Goal: Transaction & Acquisition: Purchase product/service

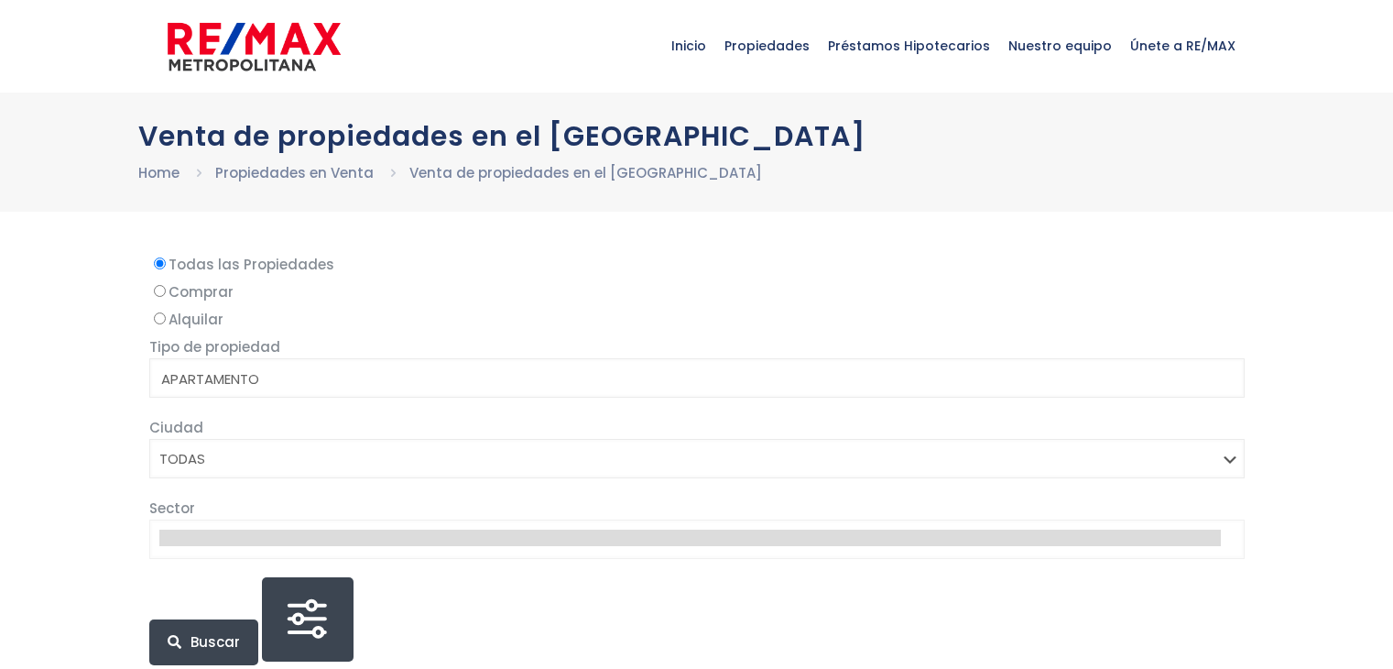
select select
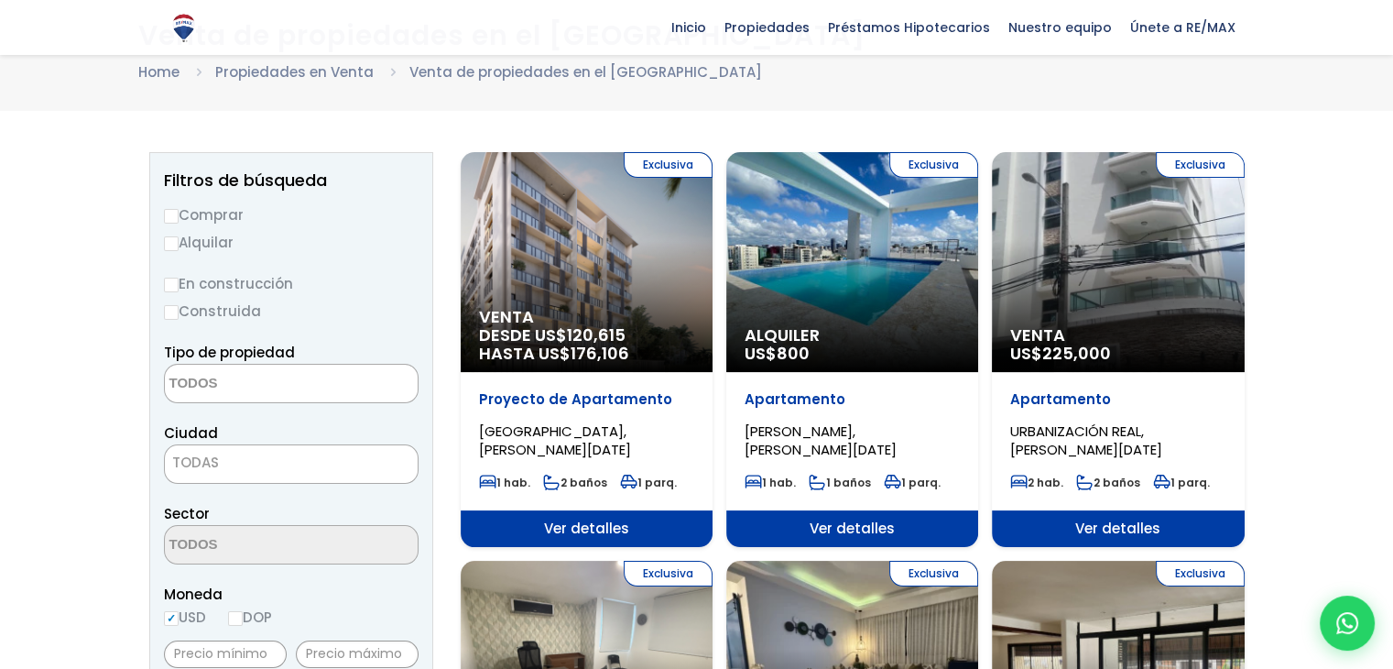
scroll to position [92, 0]
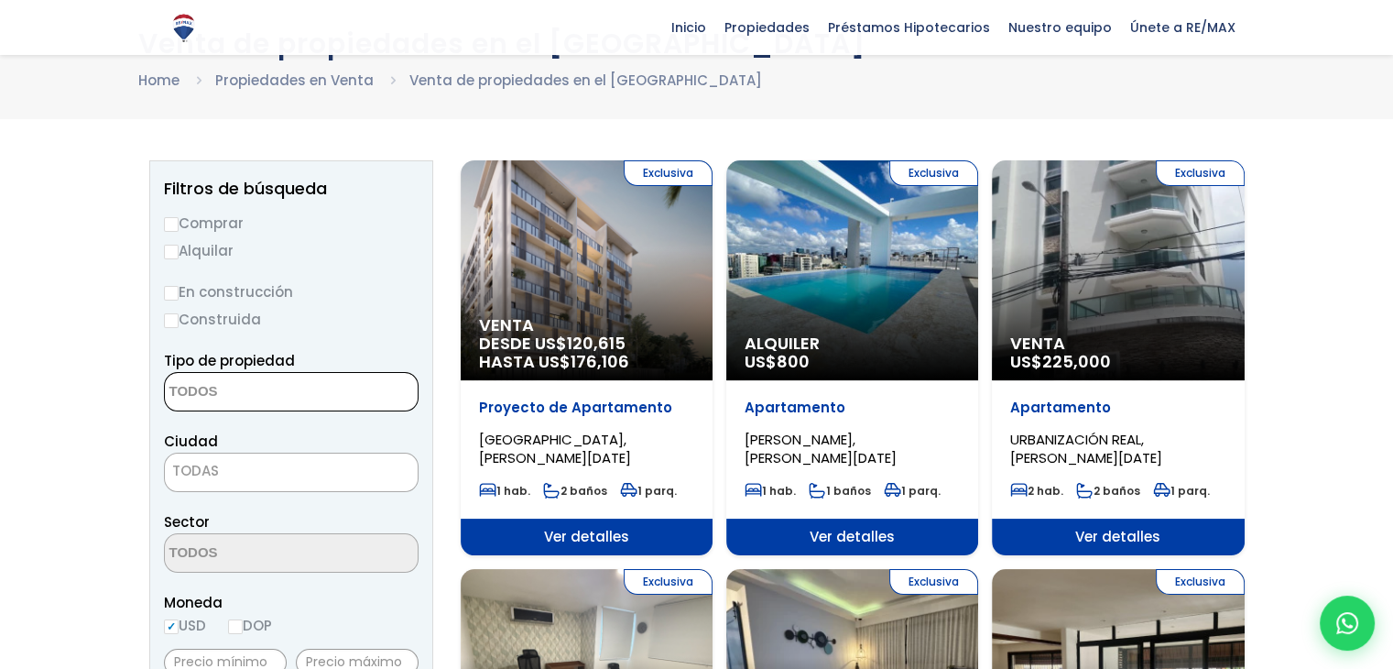
click at [252, 405] on textarea "Search" at bounding box center [254, 392] width 178 height 39
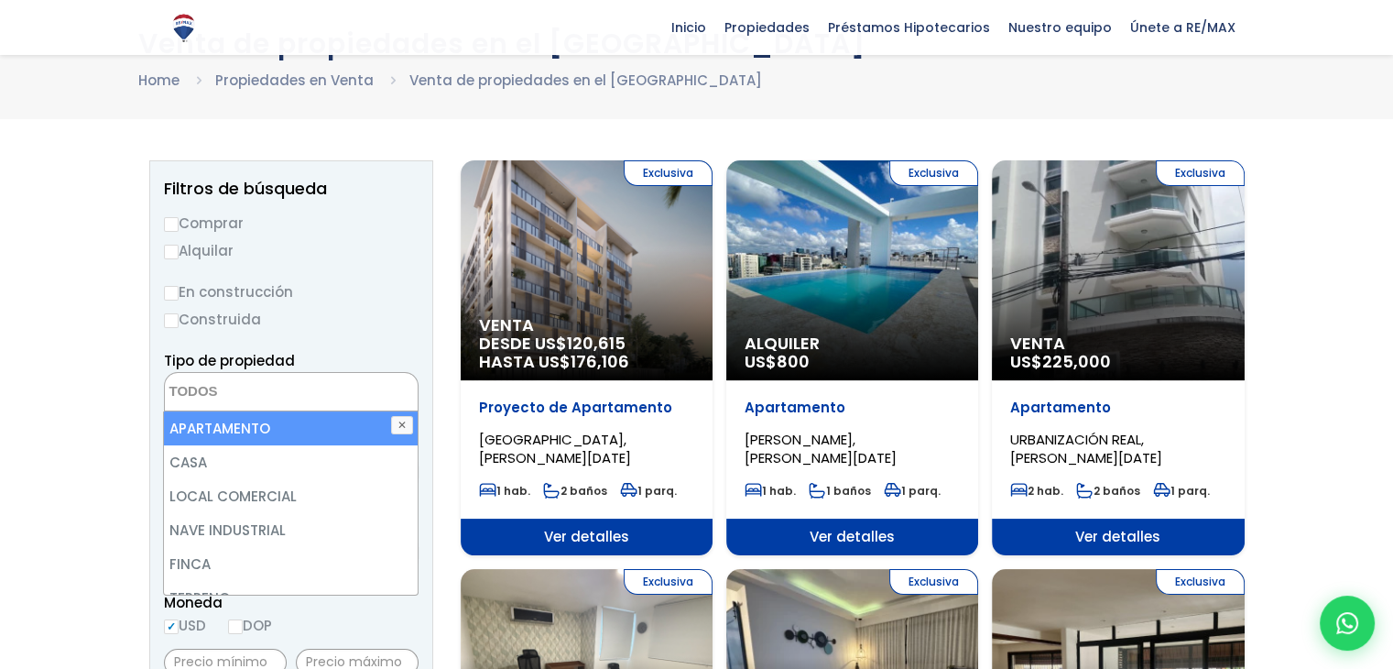
click at [243, 441] on li "APARTAMENTO" at bounding box center [290, 428] width 253 height 34
select select "apartment"
click at [275, 420] on li "APARTAMENTO" at bounding box center [290, 428] width 253 height 34
click at [270, 426] on li "APARTAMENTO" at bounding box center [290, 428] width 253 height 34
select select "apartment"
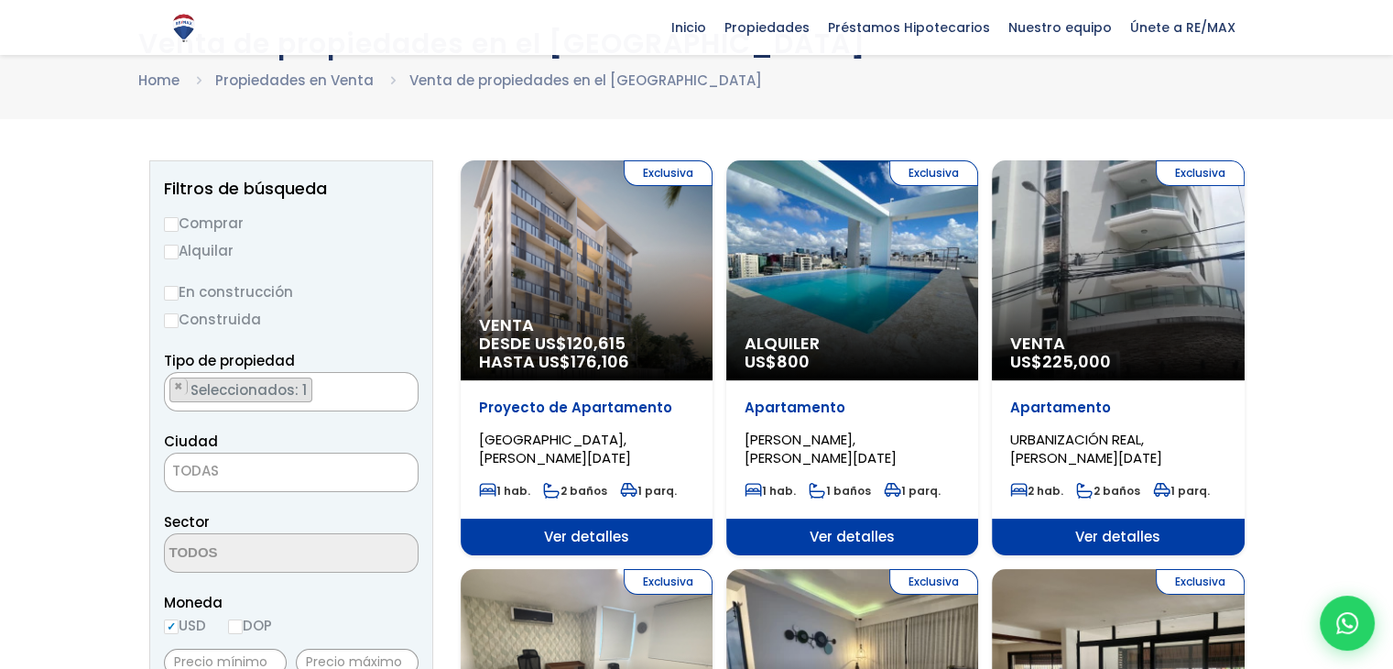
click at [164, 223] on input "Comprar" at bounding box center [171, 224] width 15 height 15
radio input "true"
click at [365, 405] on ul "× Seleccionados: 1" at bounding box center [280, 392] width 230 height 39
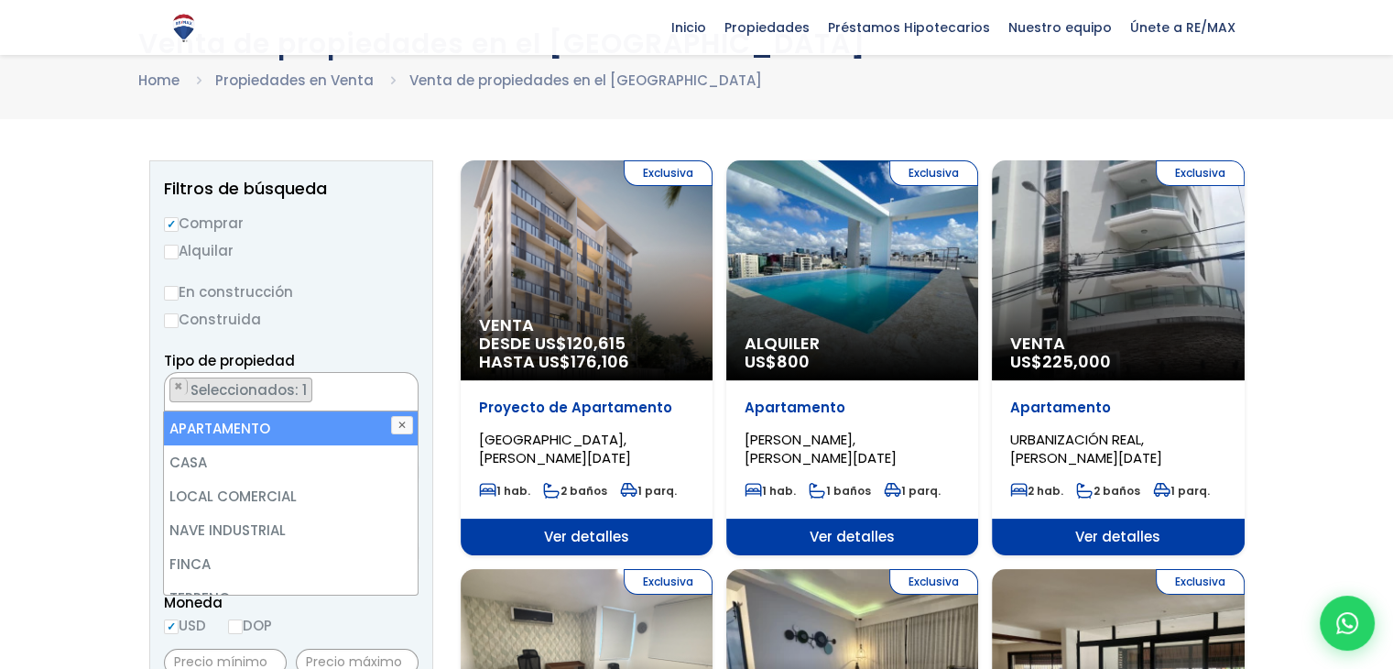
click at [203, 429] on li "APARTAMENTO" at bounding box center [290, 428] width 253 height 34
click at [202, 435] on li "APARTAMENTO" at bounding box center [290, 428] width 253 height 34
select select "apartment"
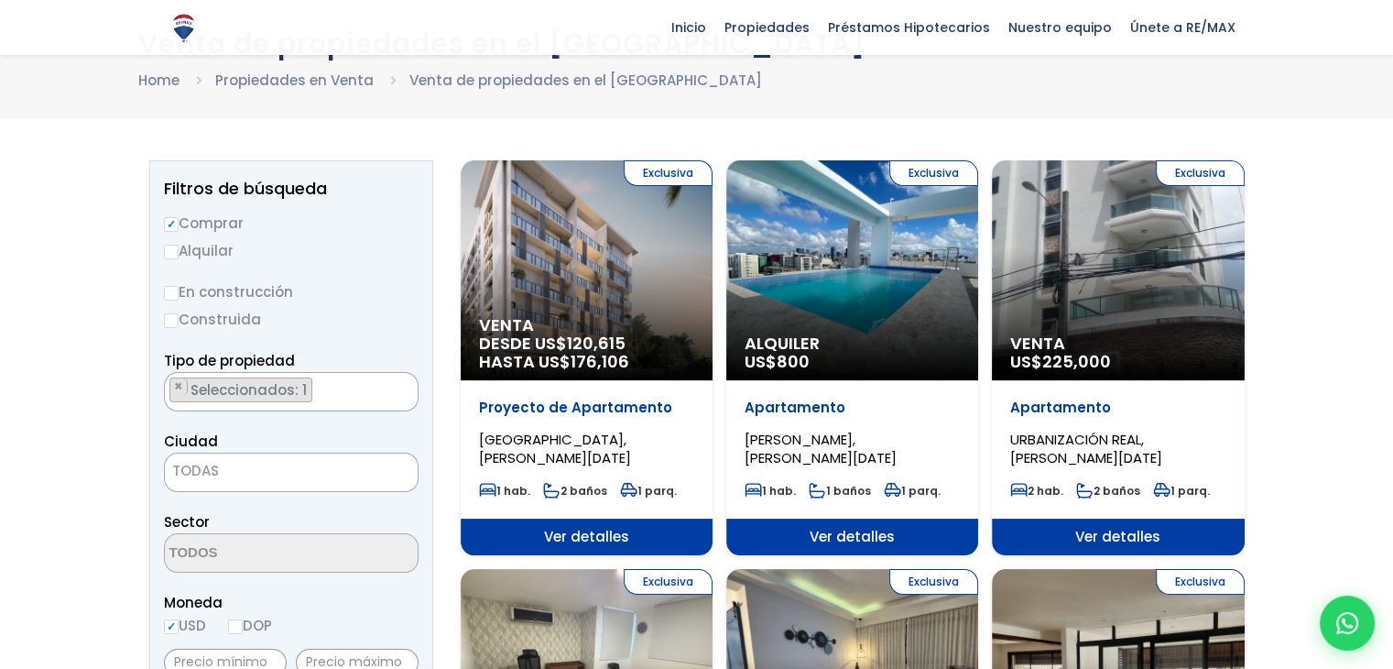
click at [172, 321] on input "Construida" at bounding box center [171, 320] width 15 height 15
radio input "true"
click at [354, 400] on ul "× Seleccionados: 1" at bounding box center [280, 392] width 230 height 39
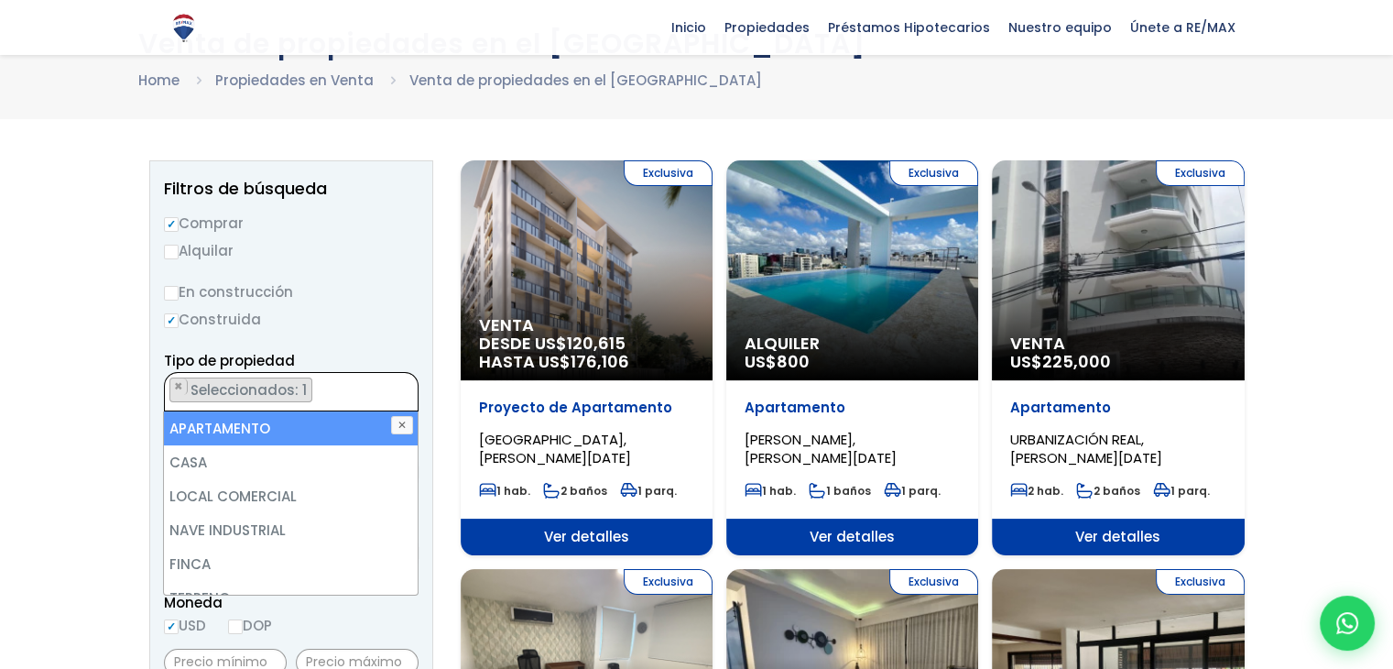
click at [266, 431] on li "APARTAMENTO" at bounding box center [290, 428] width 253 height 34
click at [221, 435] on li "APARTAMENTO" at bounding box center [290, 428] width 253 height 34
select select "apartment"
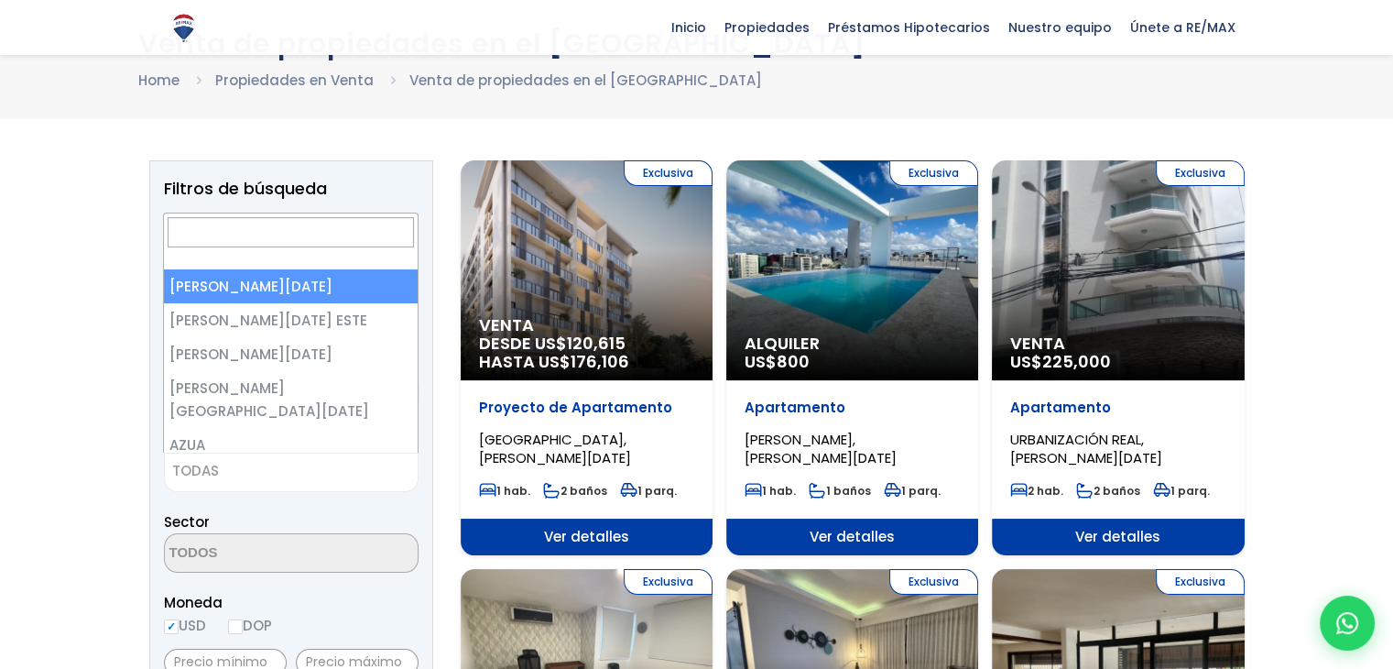
click at [258, 471] on span "TODAS" at bounding box center [291, 471] width 253 height 26
select select "1"
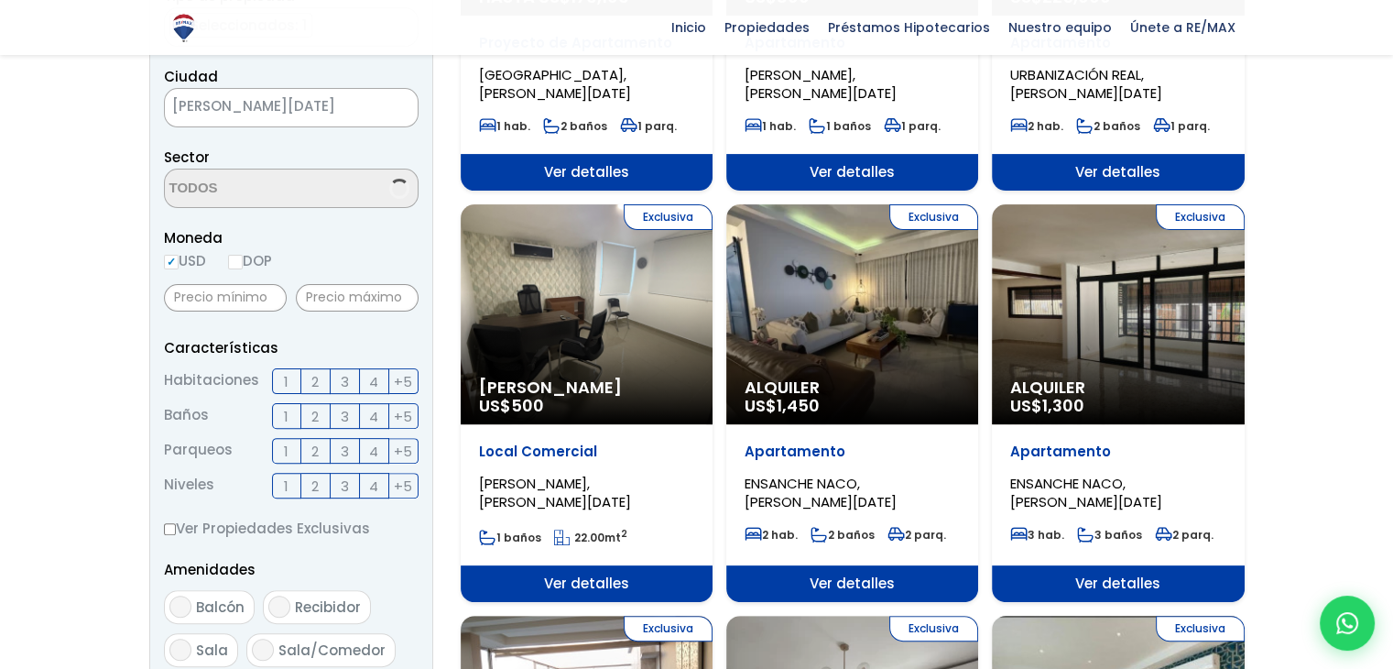
scroll to position [458, 0]
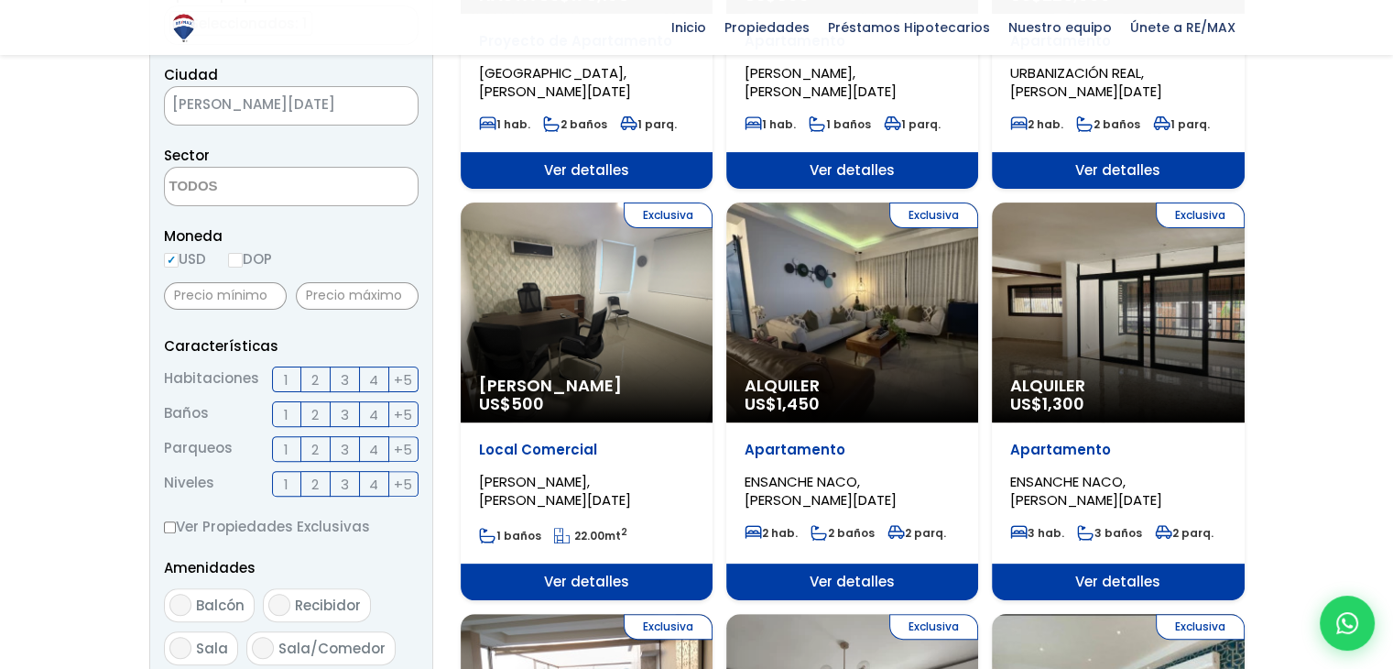
click at [311, 379] on span "2" at bounding box center [314, 379] width 7 height 23
click at [0, 0] on input "2" at bounding box center [0, 0] width 0 height 0
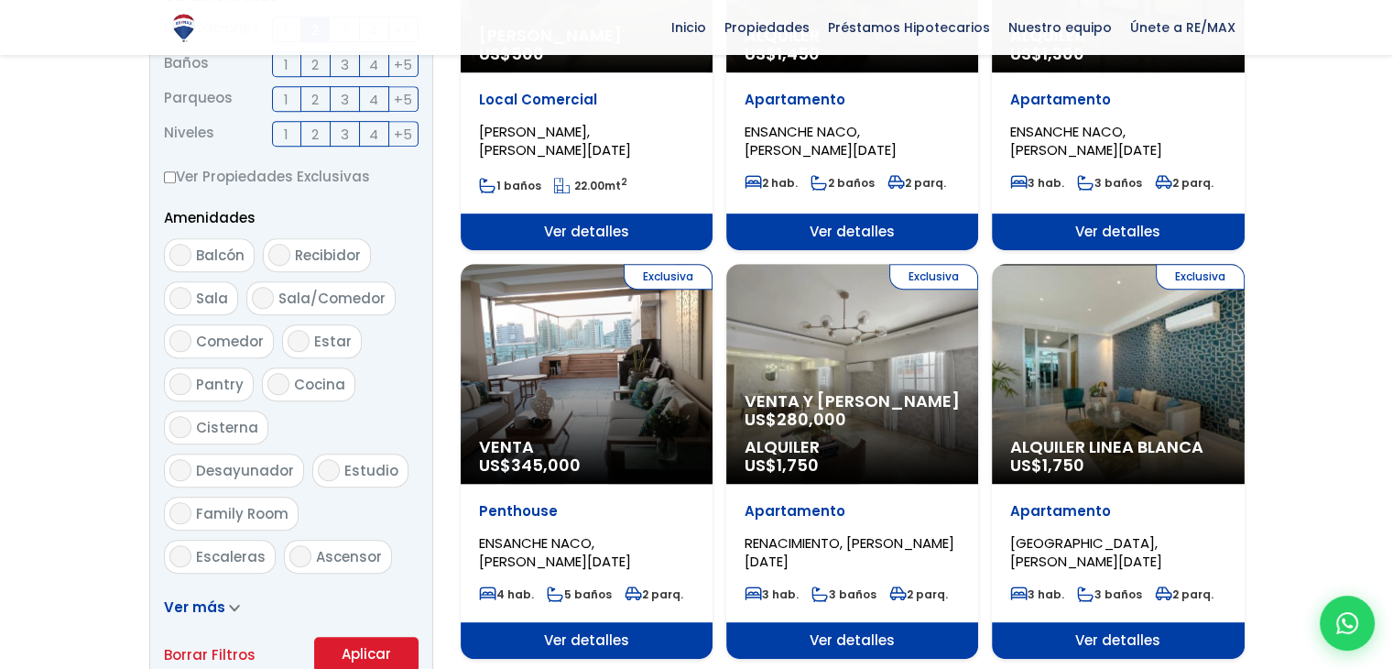
scroll to position [916, 0]
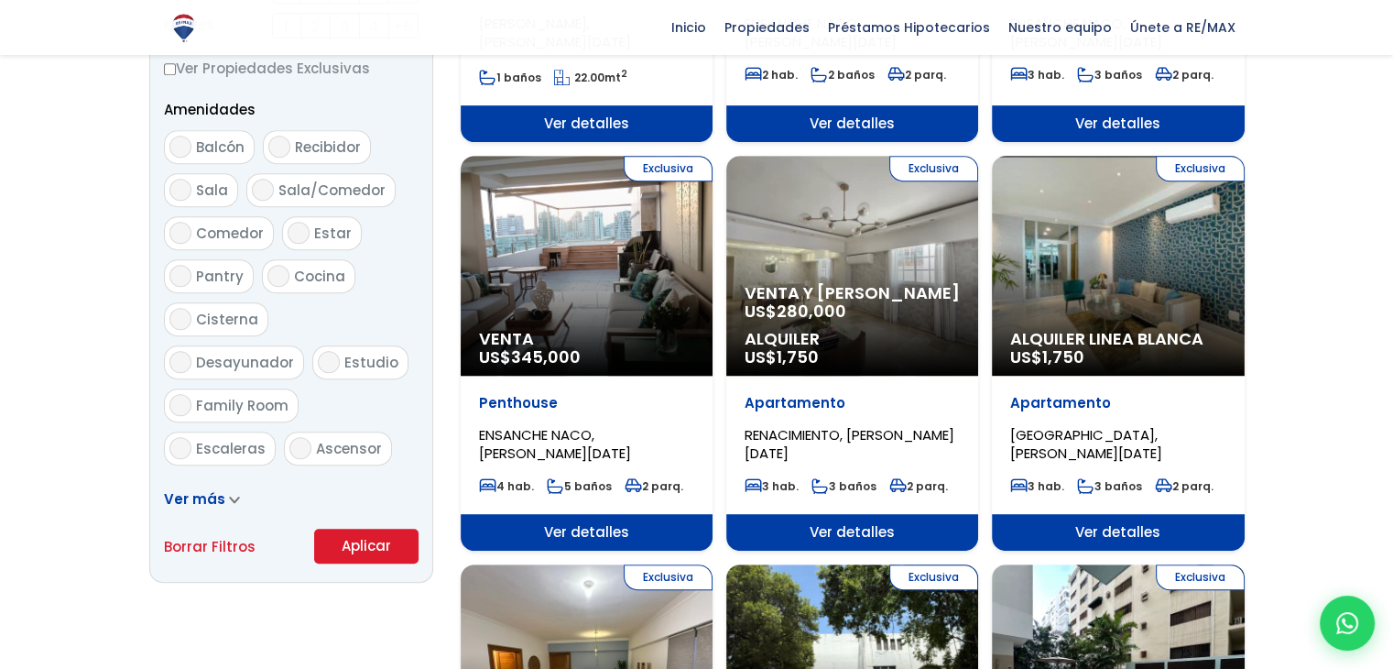
click at [372, 550] on button "Aplicar" at bounding box center [366, 545] width 104 height 35
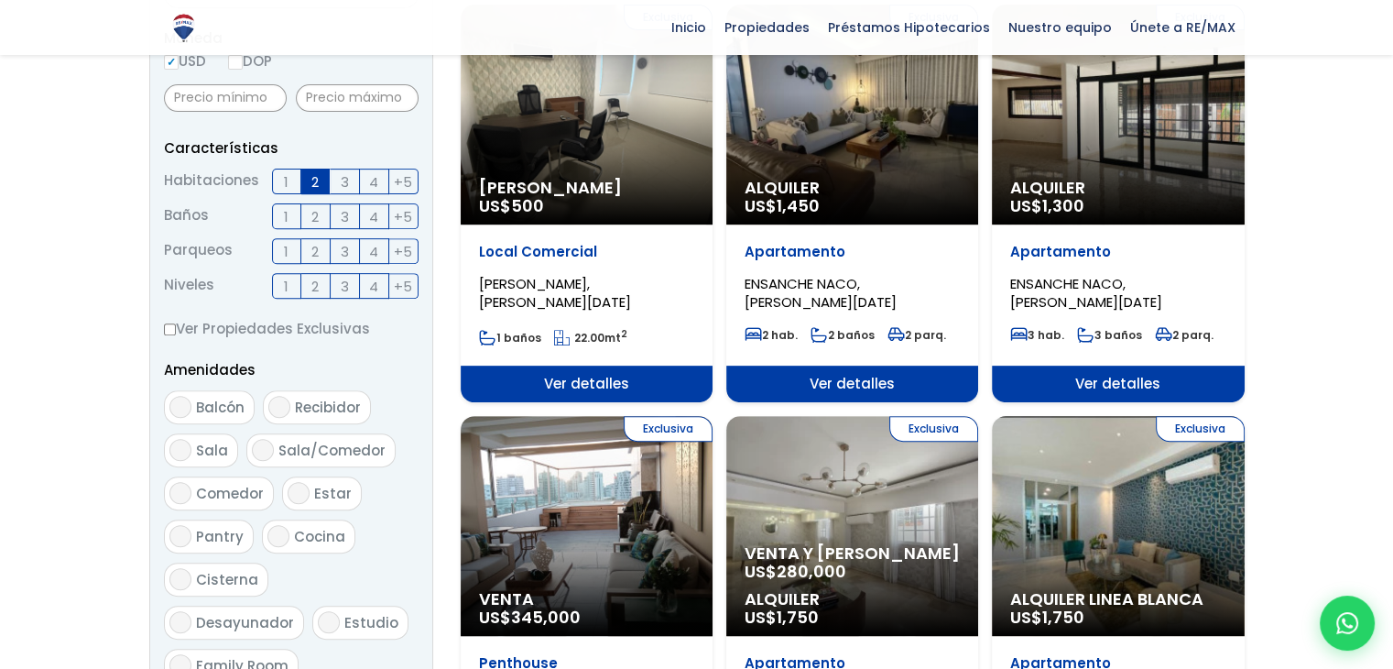
scroll to position [550, 0]
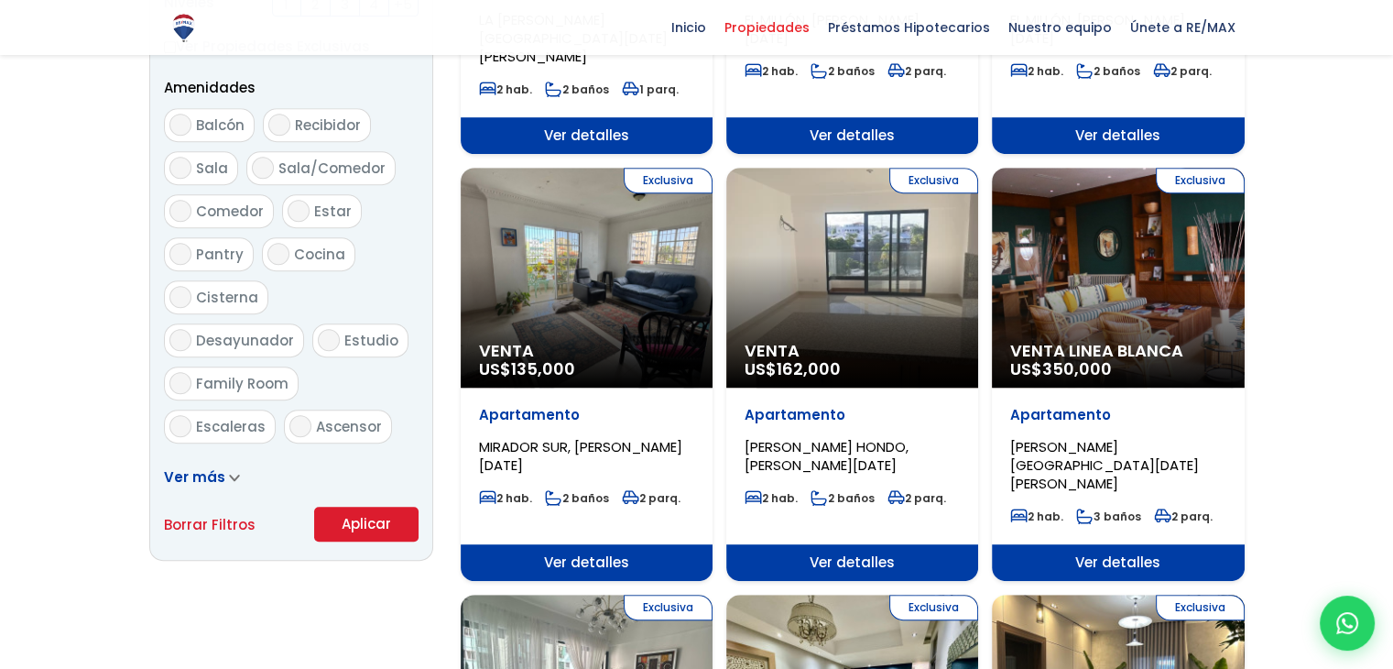
scroll to position [1007, 0]
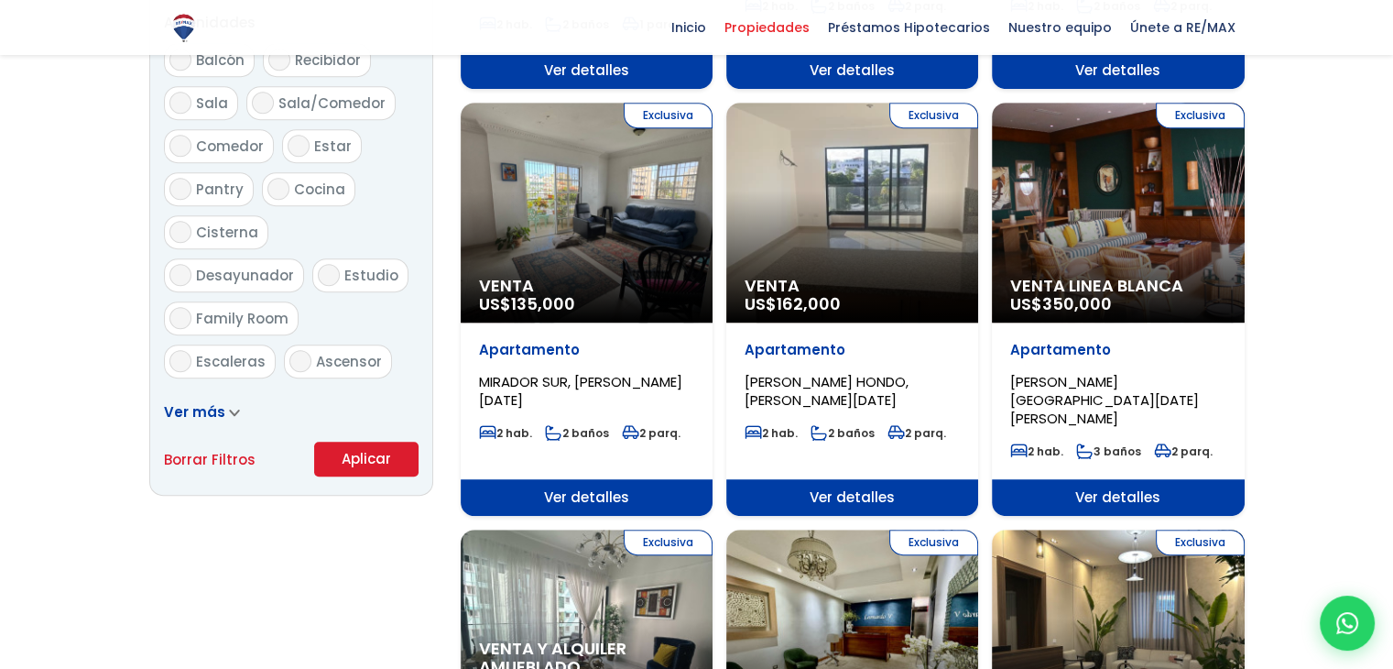
click at [587, 237] on div "Exclusiva Venta US$ 135,000" at bounding box center [587, 213] width 252 height 220
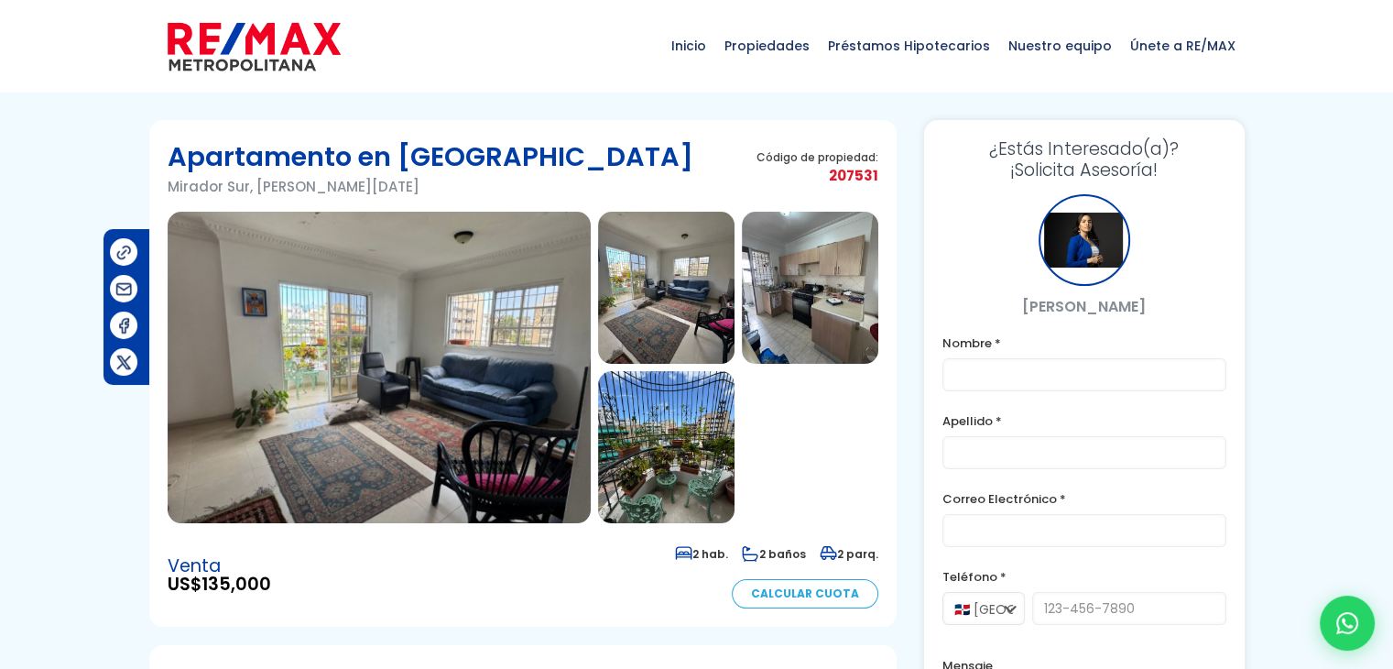
click at [439, 375] on img at bounding box center [379, 367] width 423 height 311
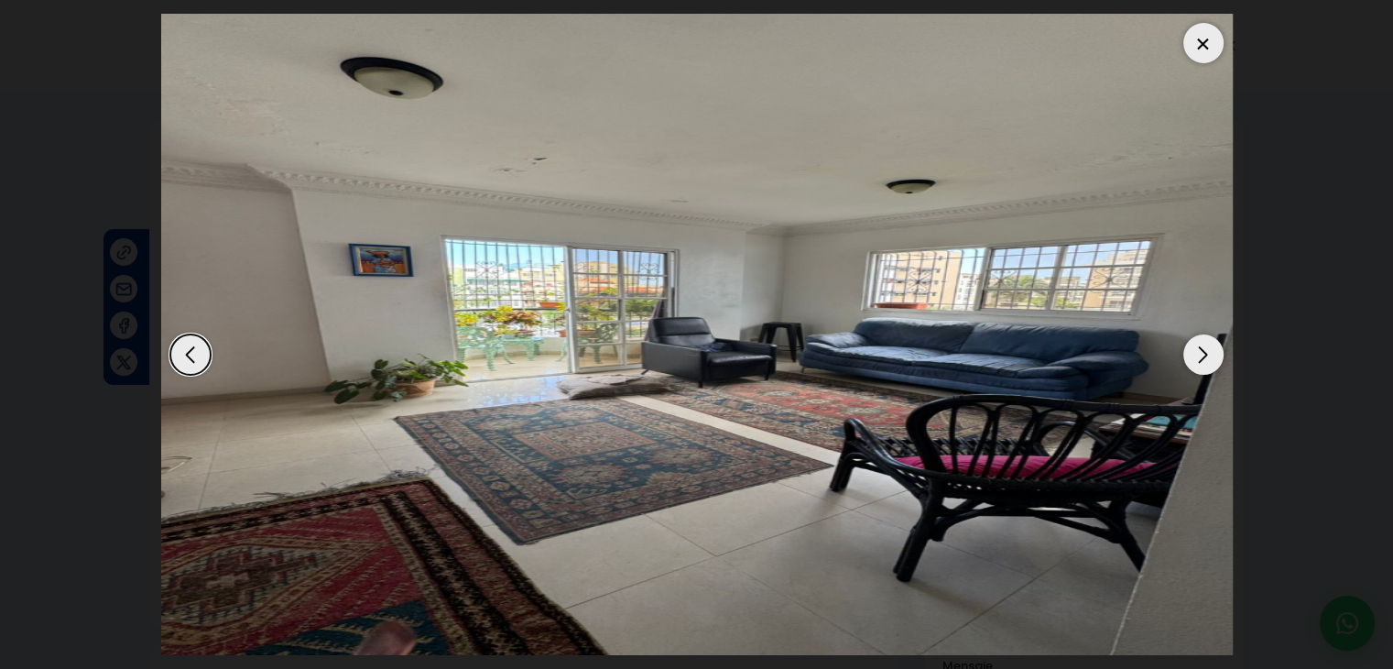
click at [1203, 361] on div "Next slide" at bounding box center [1203, 354] width 40 height 40
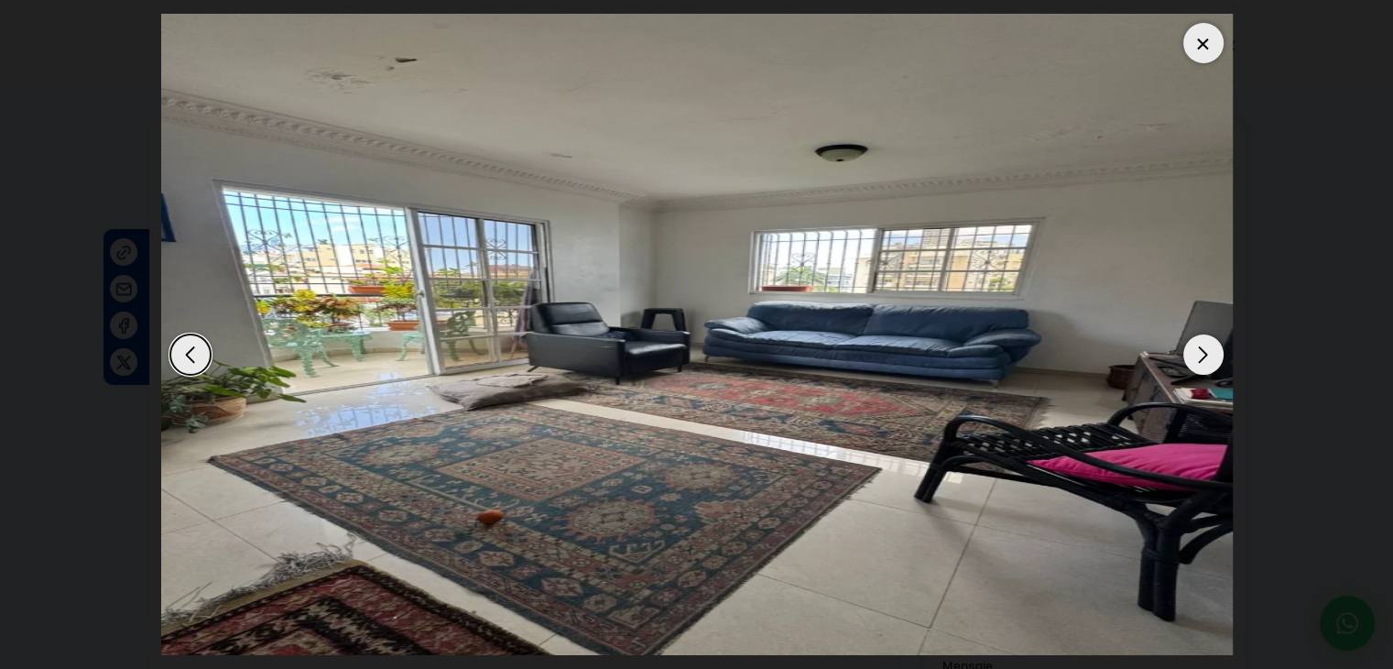
click at [1198, 354] on div "Next slide" at bounding box center [1203, 354] width 40 height 40
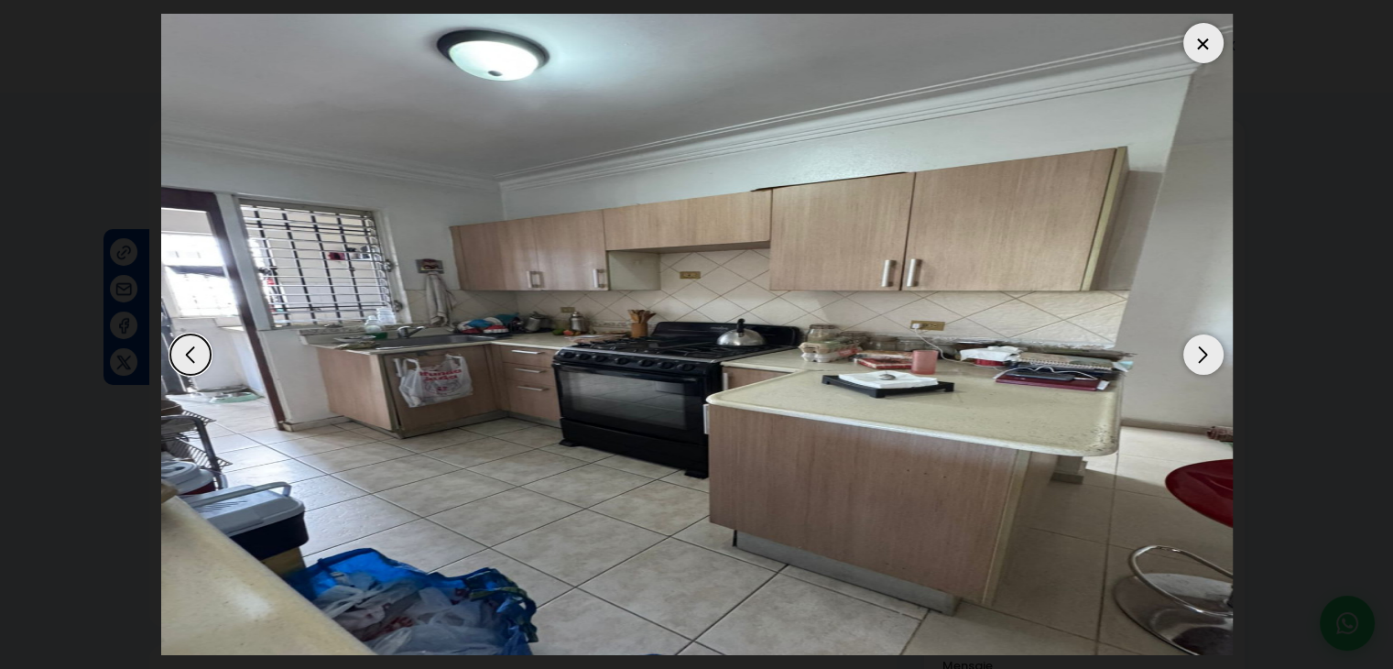
click at [1198, 354] on div "Next slide" at bounding box center [1203, 354] width 40 height 40
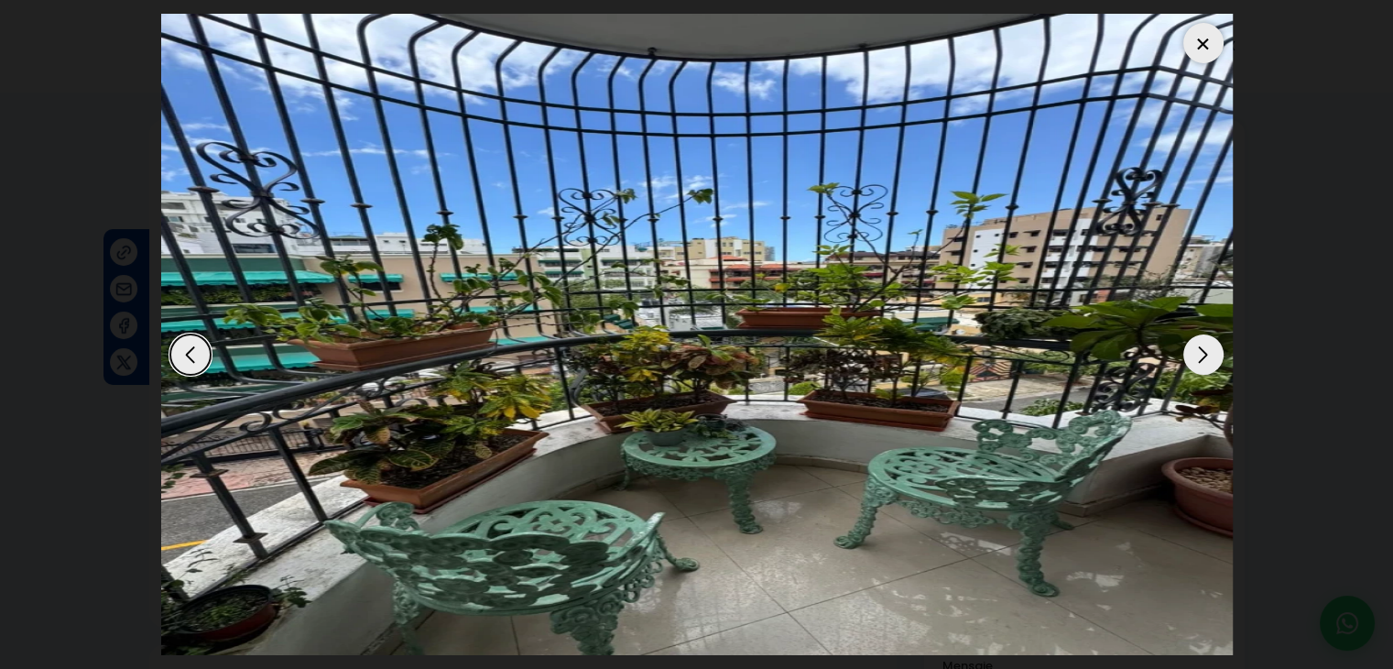
click at [1198, 354] on div "Next slide" at bounding box center [1203, 354] width 40 height 40
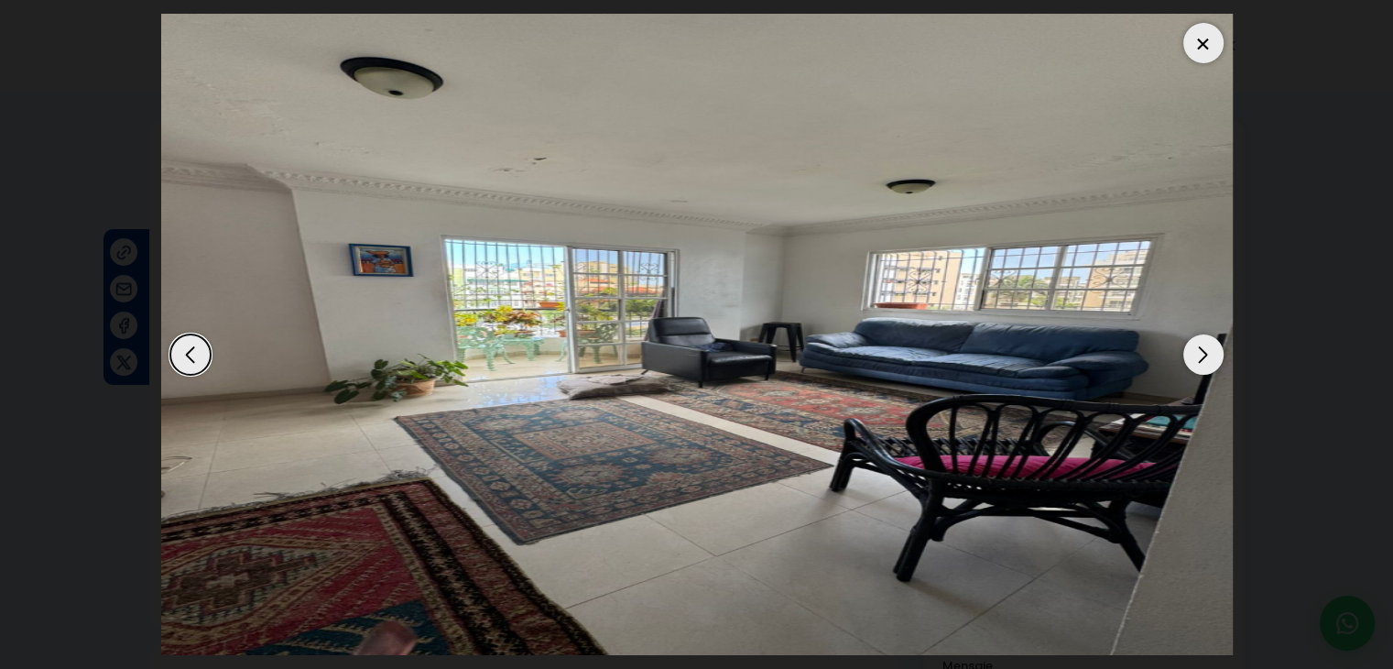
click at [1198, 354] on div "Next slide" at bounding box center [1203, 354] width 40 height 40
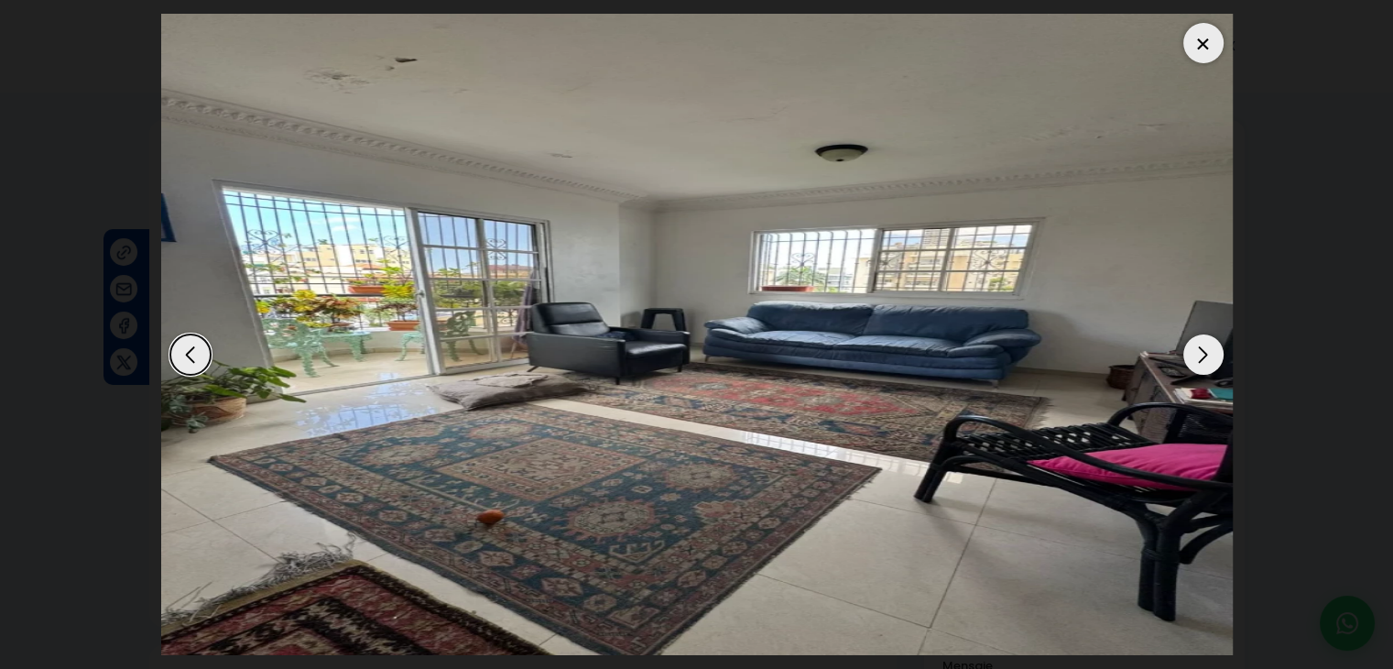
click at [1198, 354] on div "Next slide" at bounding box center [1203, 354] width 40 height 40
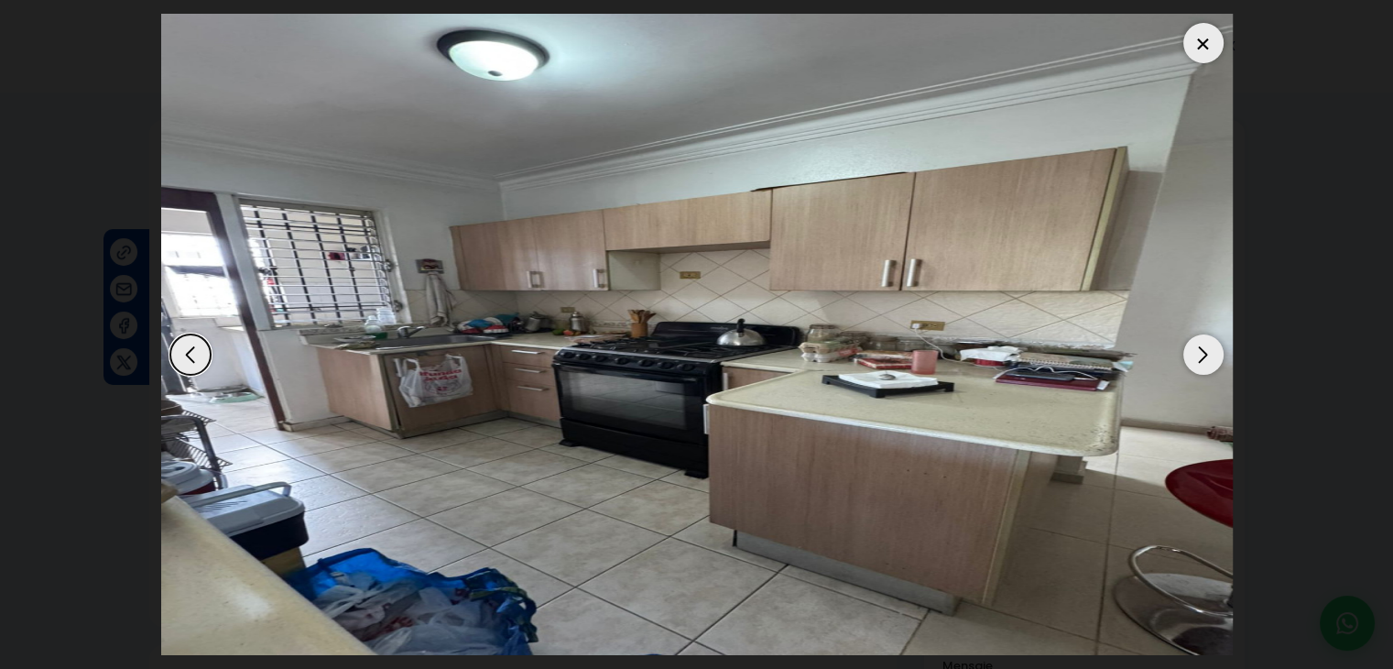
click at [1198, 34] on div at bounding box center [1203, 43] width 40 height 40
